Goal: Transaction & Acquisition: Purchase product/service

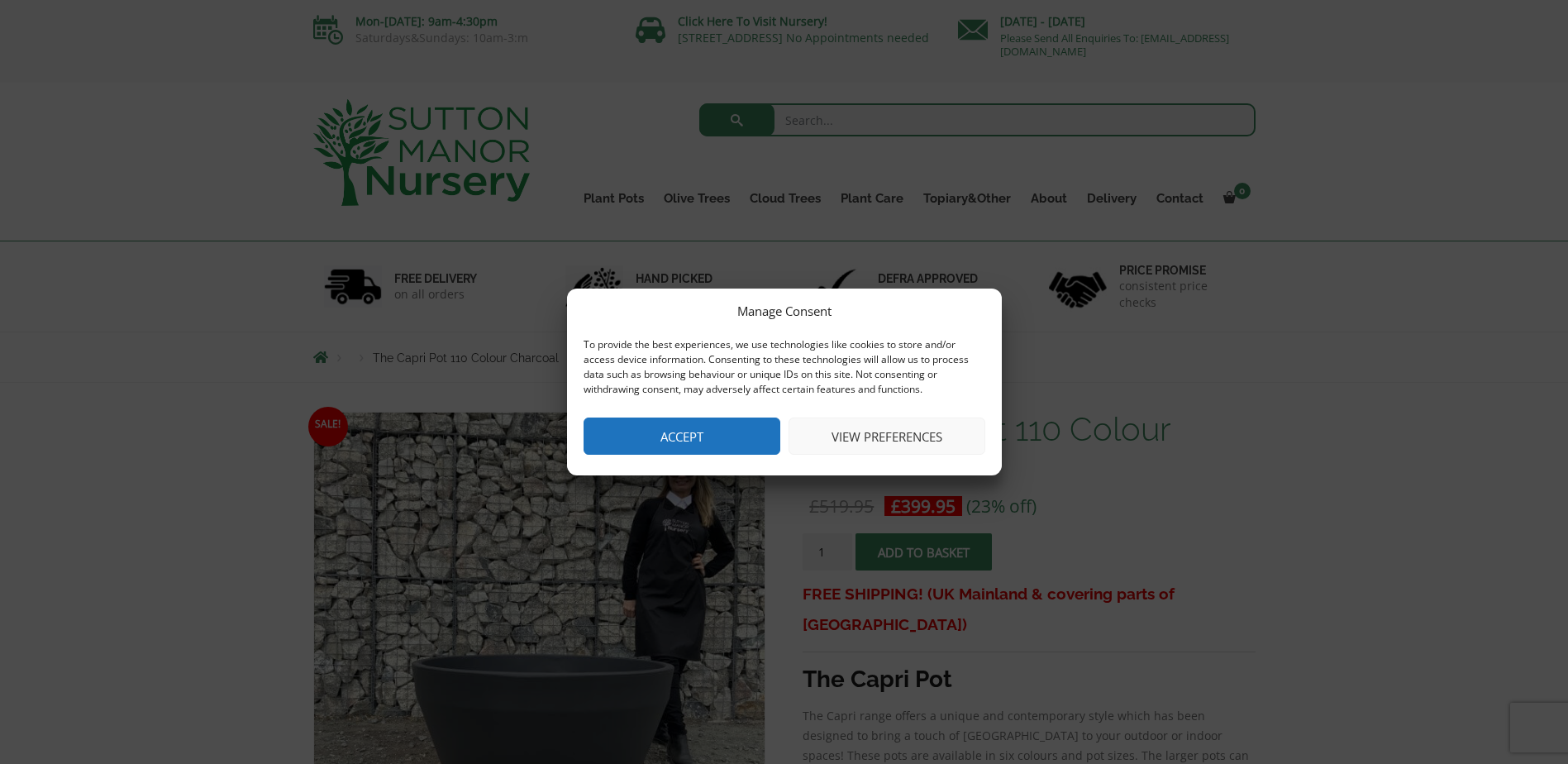
click at [674, 443] on button "Accept" at bounding box center [683, 436] width 197 height 37
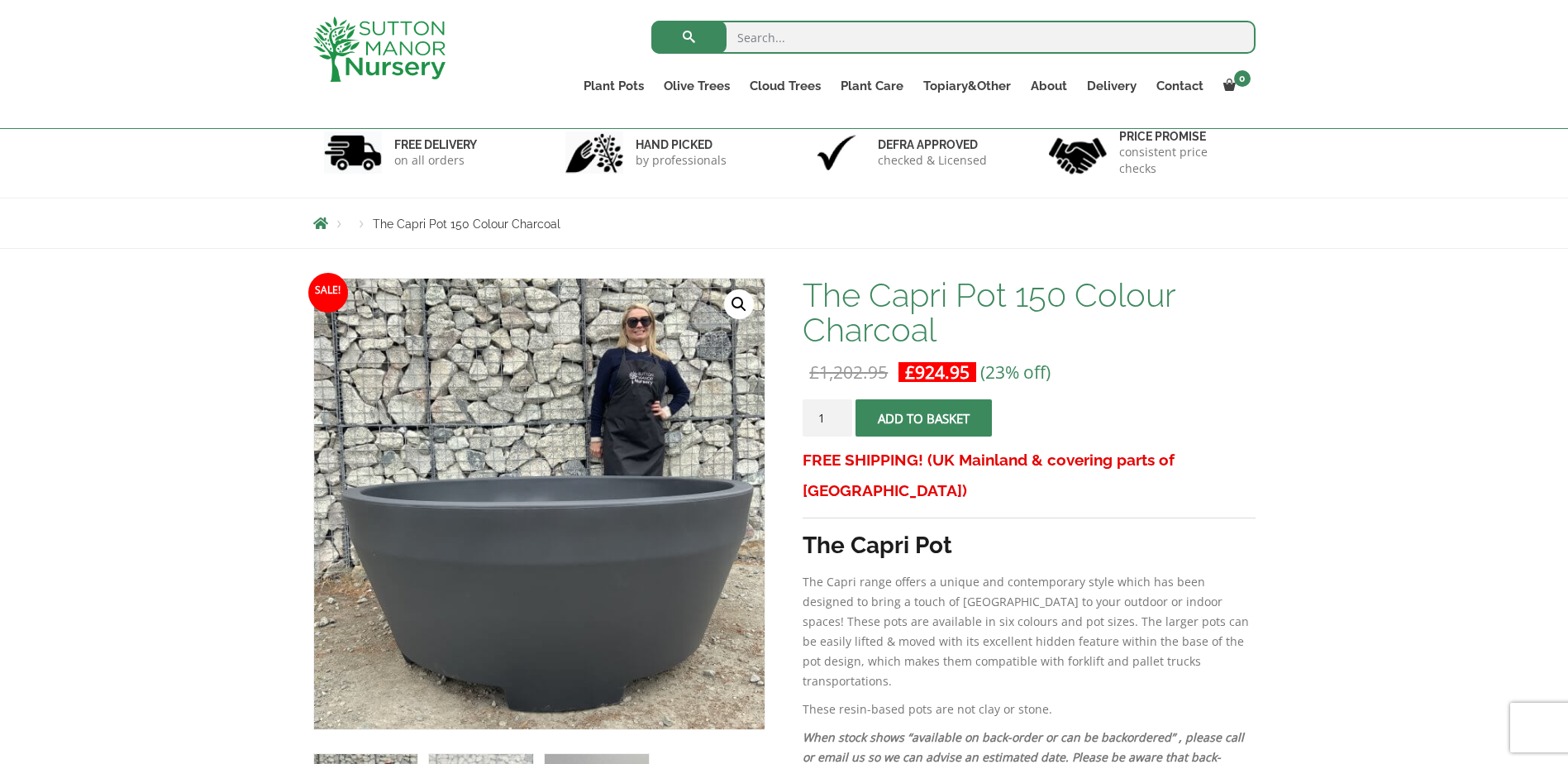
scroll to position [166, 0]
